Goal: Browse casually

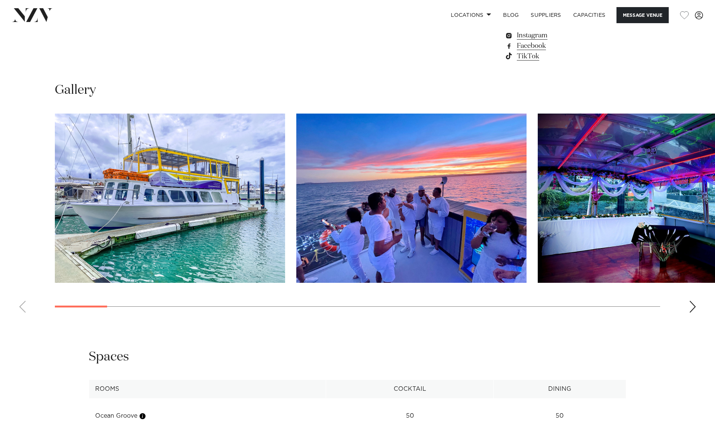
scroll to position [747, 0]
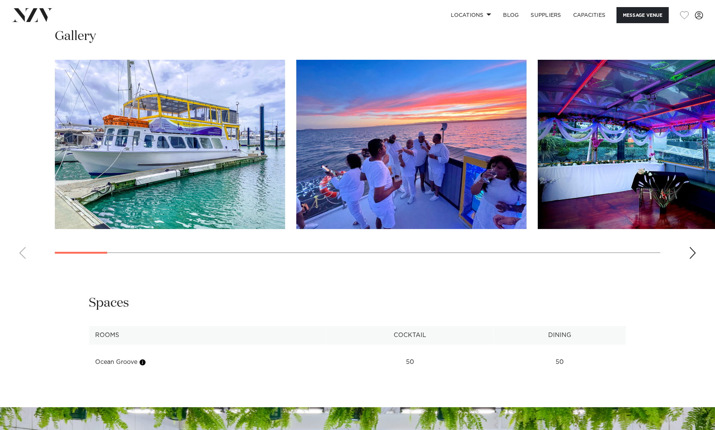
click at [697, 265] on swiper-container at bounding box center [357, 162] width 715 height 205
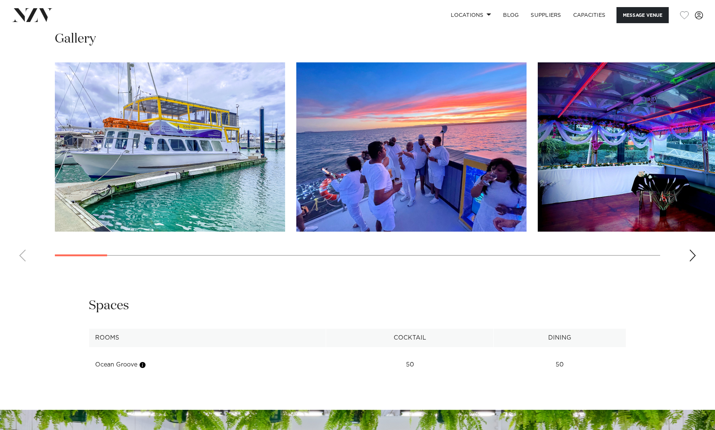
click at [693, 261] on div "Next slide" at bounding box center [692, 255] width 7 height 12
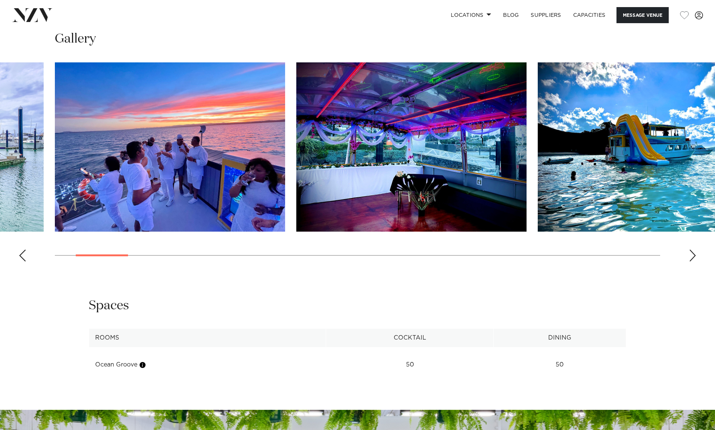
click at [693, 261] on div "Next slide" at bounding box center [692, 255] width 7 height 12
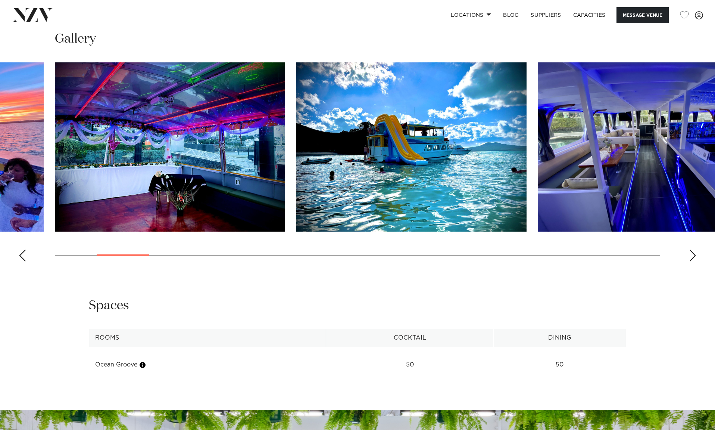
click at [693, 261] on div "Next slide" at bounding box center [692, 255] width 7 height 12
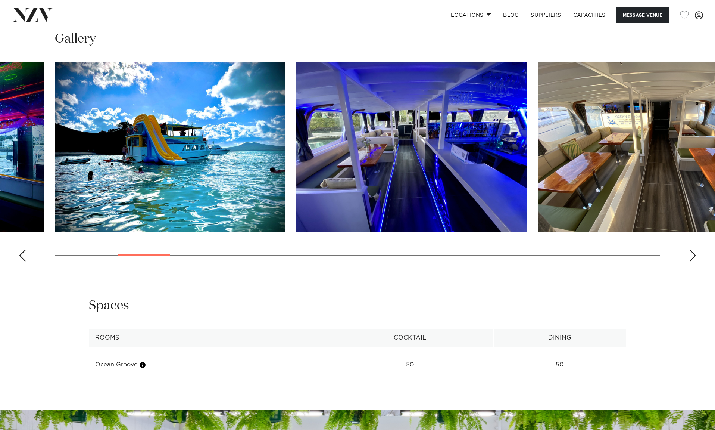
click at [692, 261] on div "Next slide" at bounding box center [692, 255] width 7 height 12
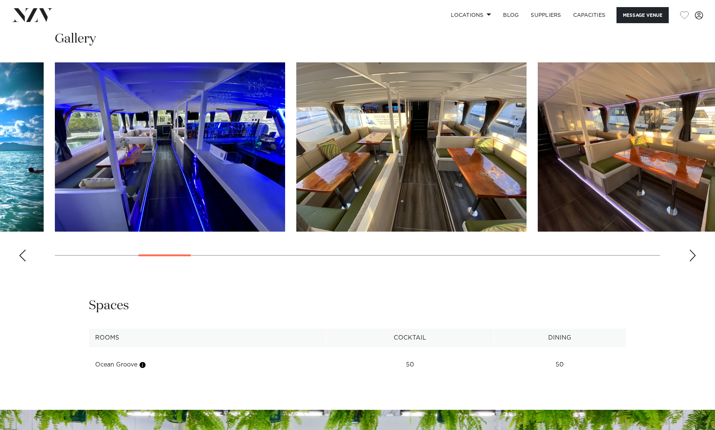
click at [692, 261] on div "Next slide" at bounding box center [692, 255] width 7 height 12
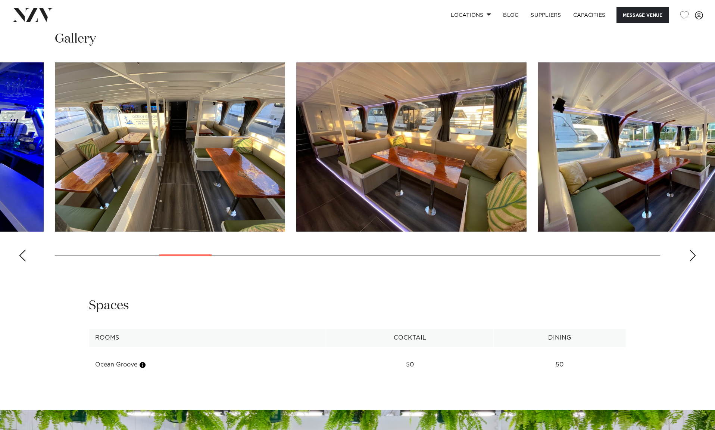
click at [692, 261] on div "Next slide" at bounding box center [692, 255] width 7 height 12
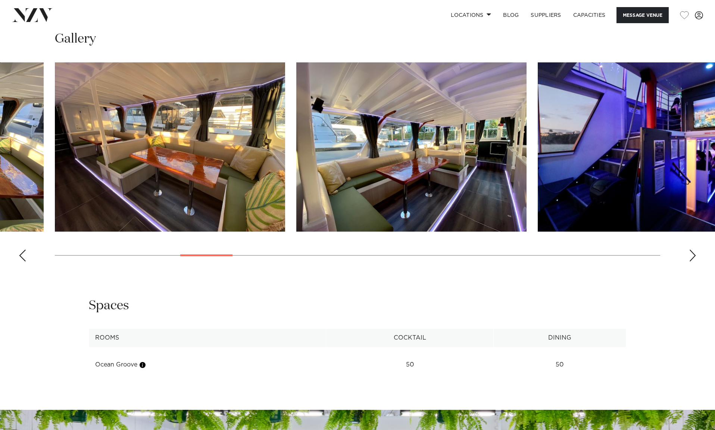
click at [692, 261] on div "Next slide" at bounding box center [692, 255] width 7 height 12
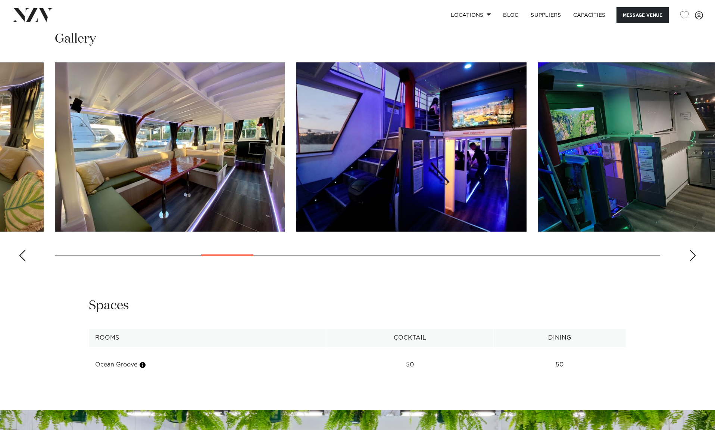
click at [692, 261] on div "Next slide" at bounding box center [692, 255] width 7 height 12
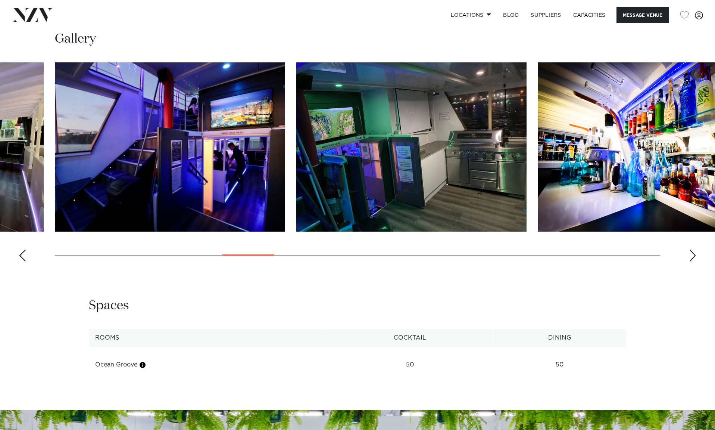
click at [692, 261] on div "Next slide" at bounding box center [692, 255] width 7 height 12
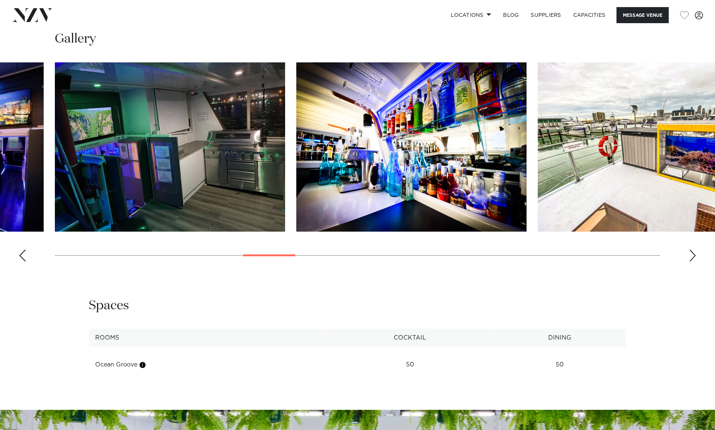
click at [692, 261] on div "Next slide" at bounding box center [692, 255] width 7 height 12
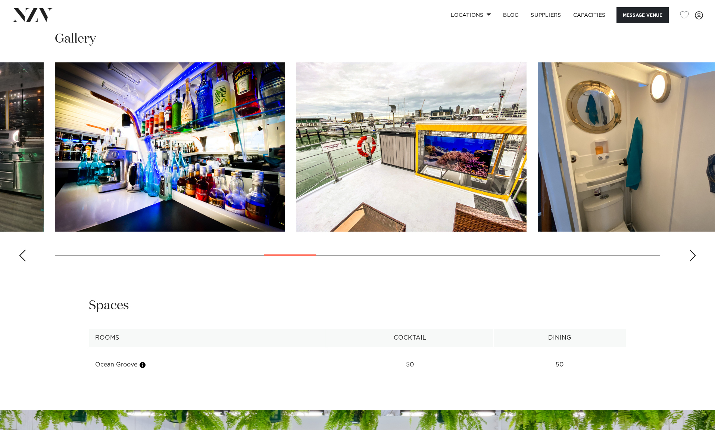
click at [692, 261] on div "Next slide" at bounding box center [692, 255] width 7 height 12
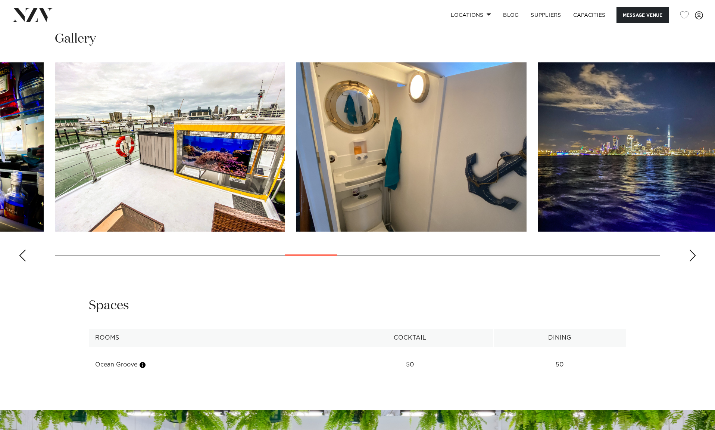
click at [692, 261] on div "Next slide" at bounding box center [692, 255] width 7 height 12
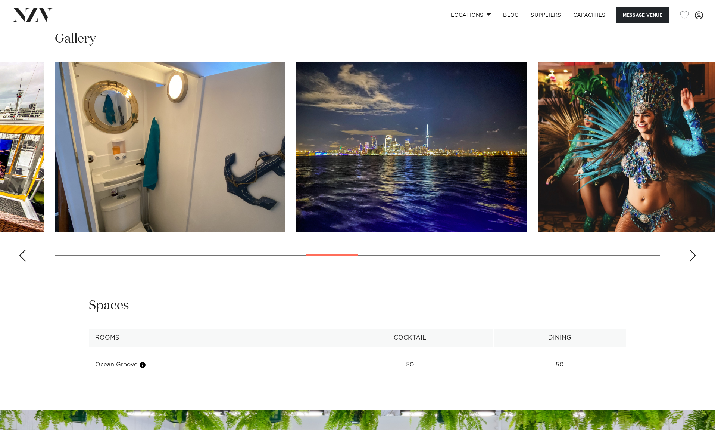
click at [697, 267] on swiper-container at bounding box center [357, 164] width 715 height 205
click at [695, 261] on div "Next slide" at bounding box center [692, 255] width 7 height 12
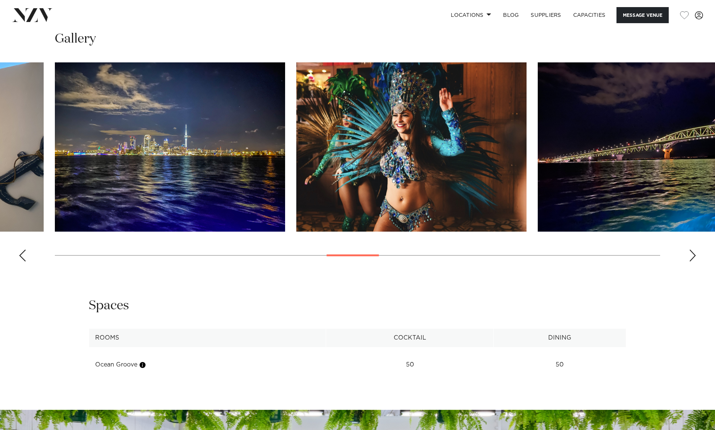
click at [691, 261] on div "Next slide" at bounding box center [692, 255] width 7 height 12
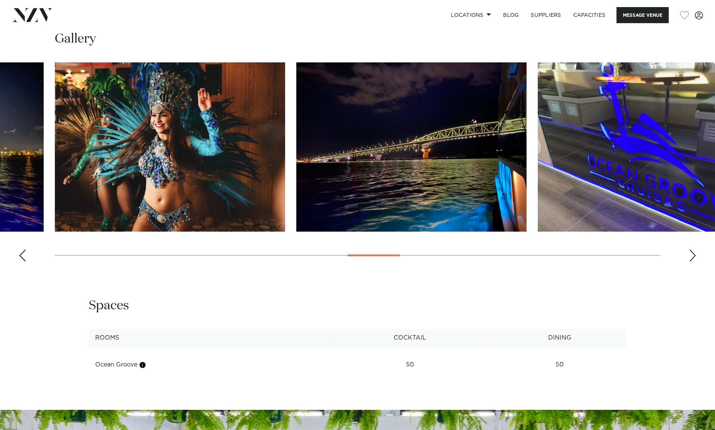
click at [691, 261] on div "Next slide" at bounding box center [692, 255] width 7 height 12
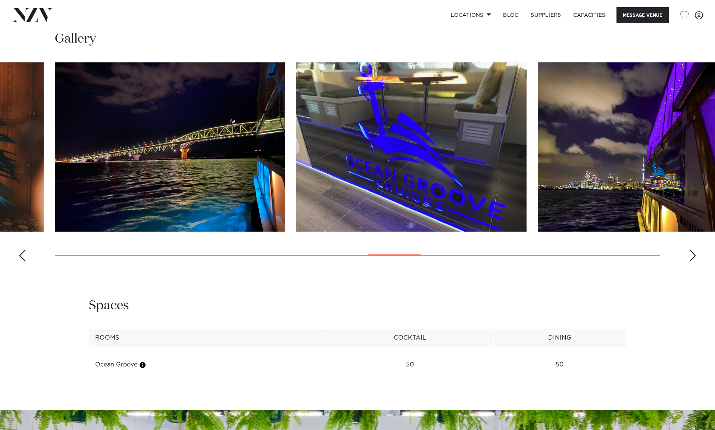
click at [691, 261] on div "Next slide" at bounding box center [692, 255] width 7 height 12
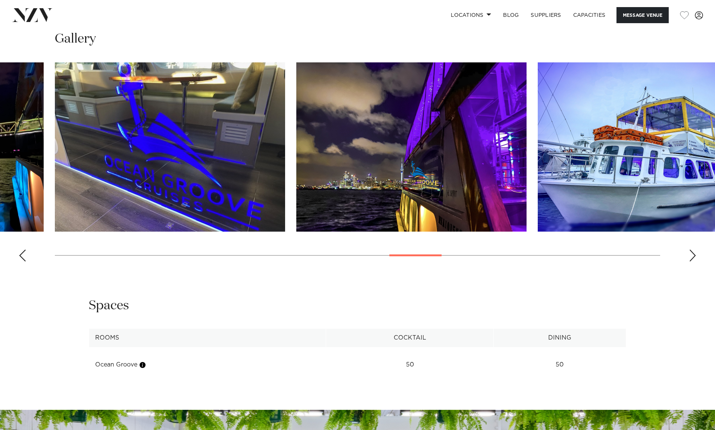
click at [690, 261] on div "Next slide" at bounding box center [692, 255] width 7 height 12
